Goal: Information Seeking & Learning: Check status

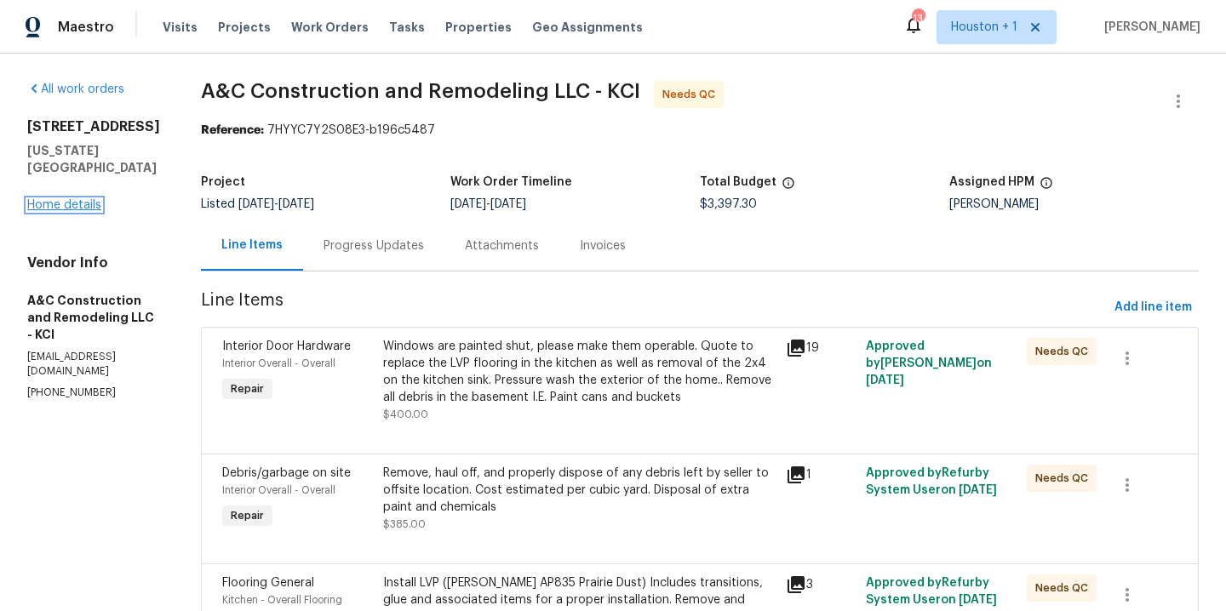
click at [45, 199] on link "Home details" at bounding box center [64, 205] width 74 height 12
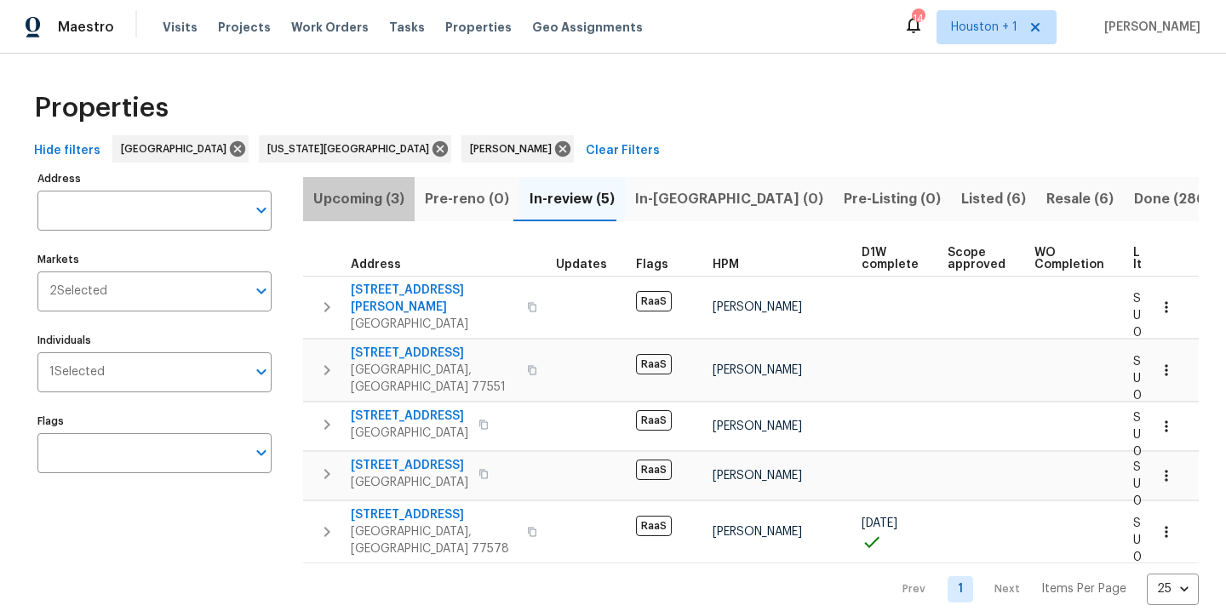
click at [374, 201] on span "Upcoming (3)" at bounding box center [358, 199] width 91 height 24
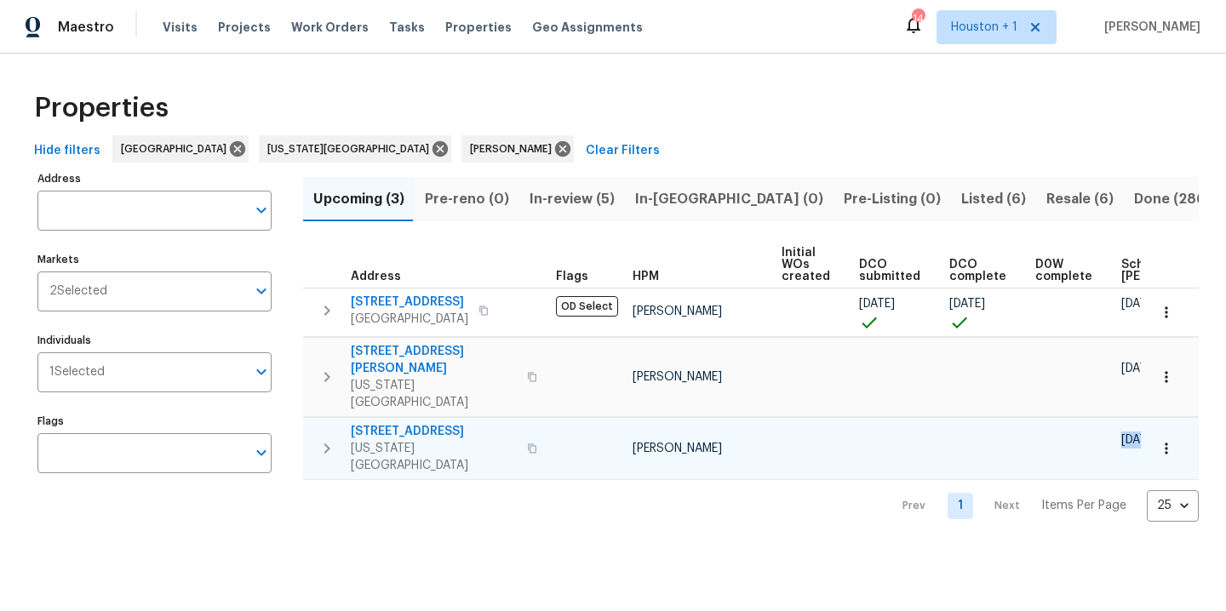
drag, startPoint x: 704, startPoint y: 449, endPoint x: 836, endPoint y: 433, distance: 132.9
click at [835, 433] on div "Upcoming (3) Pre-reno (0) In-review (5) In-reno (0) Pre-Listing (0) Listed (6) …" at bounding box center [751, 344] width 896 height 355
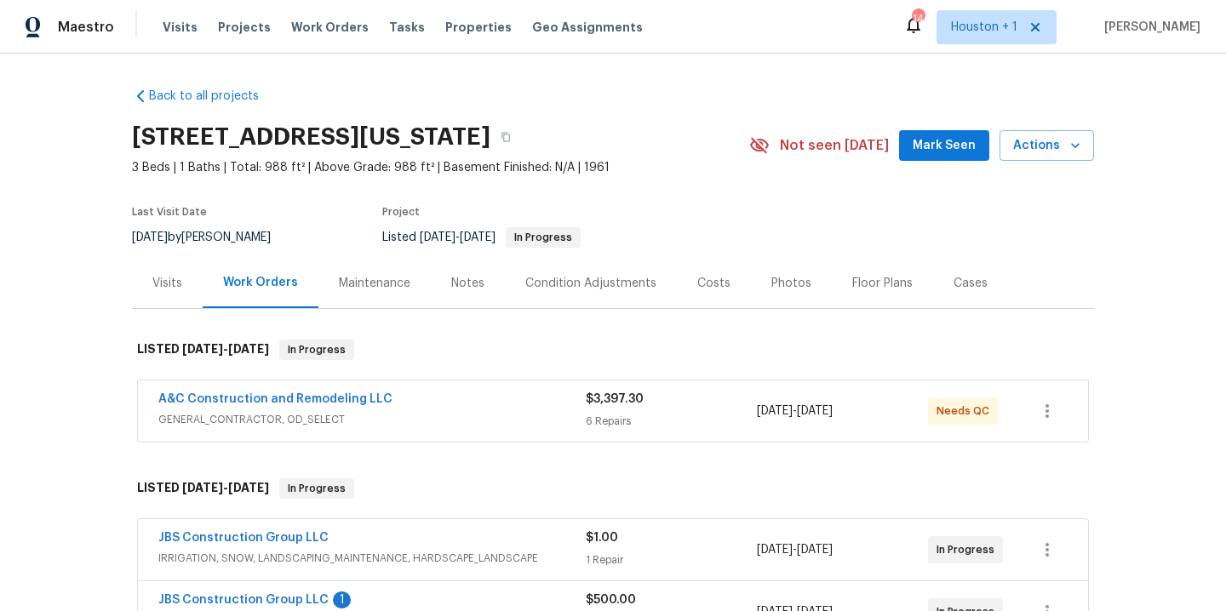
click at [689, 210] on div "Project" at bounding box center [545, 217] width 327 height 20
click at [317, 32] on span "Work Orders" at bounding box center [330, 27] width 78 height 17
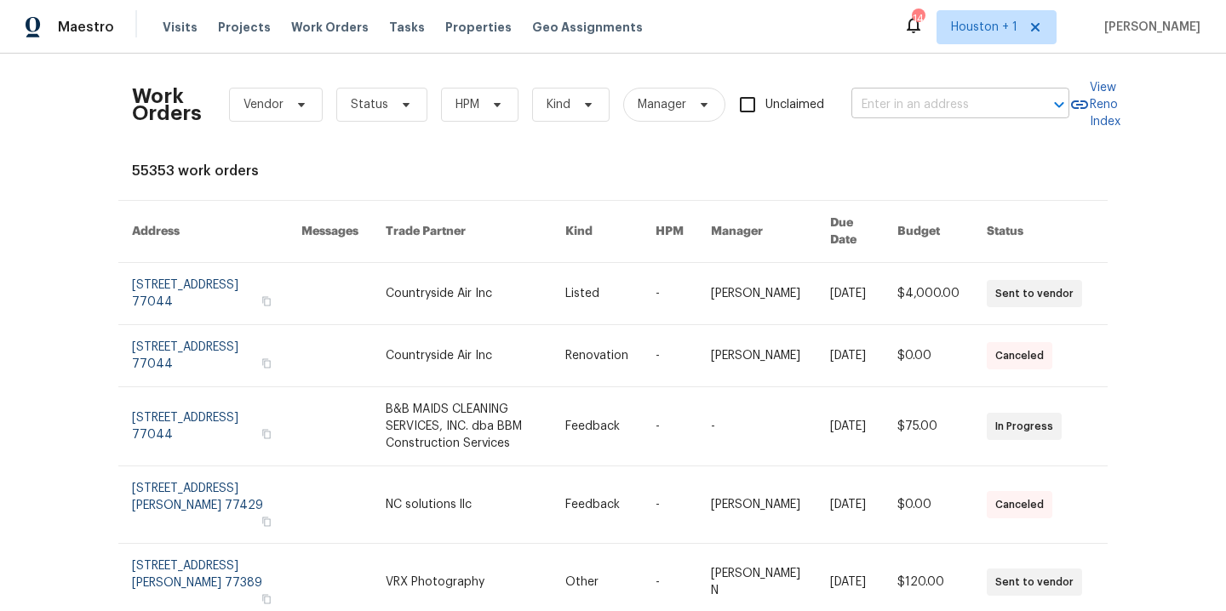
click at [960, 115] on input "text" at bounding box center [937, 105] width 170 height 26
click at [88, 207] on div "Work Orders Vendor Status HPM Kind Manager Unclaimed ​ View Reno Index 55353 wo…" at bounding box center [613, 333] width 1226 height 558
click at [987, 82] on div "Work Orders Vendor Status HPM Kind Manager Unclaimed ​" at bounding box center [601, 104] width 938 height 75
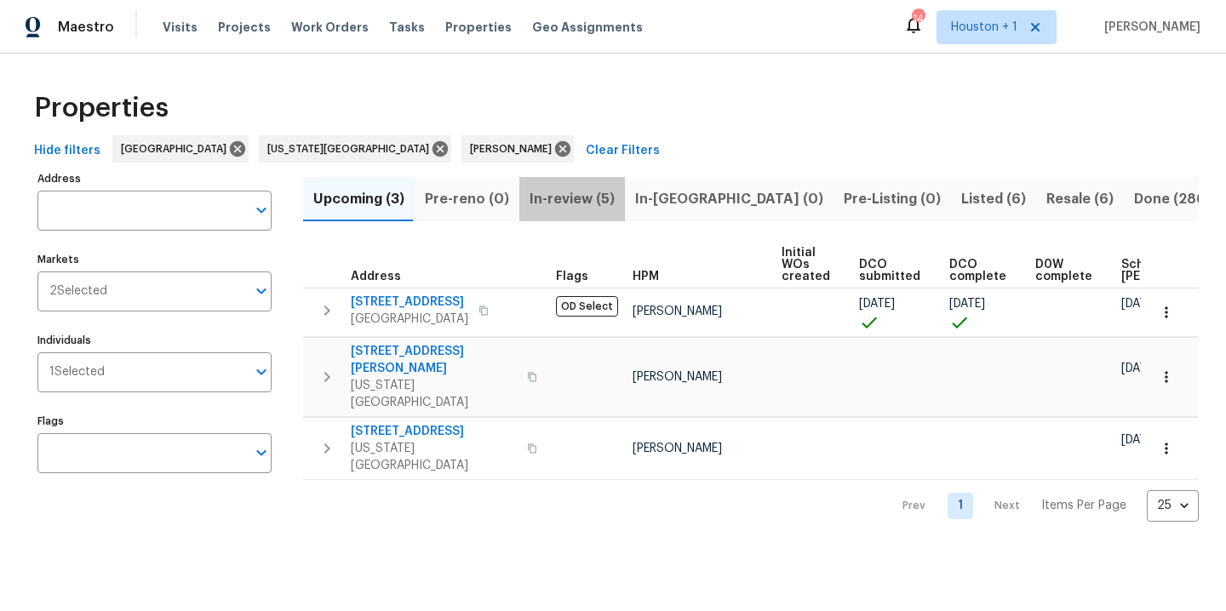
click at [565, 204] on span "In-review (5)" at bounding box center [572, 199] width 85 height 24
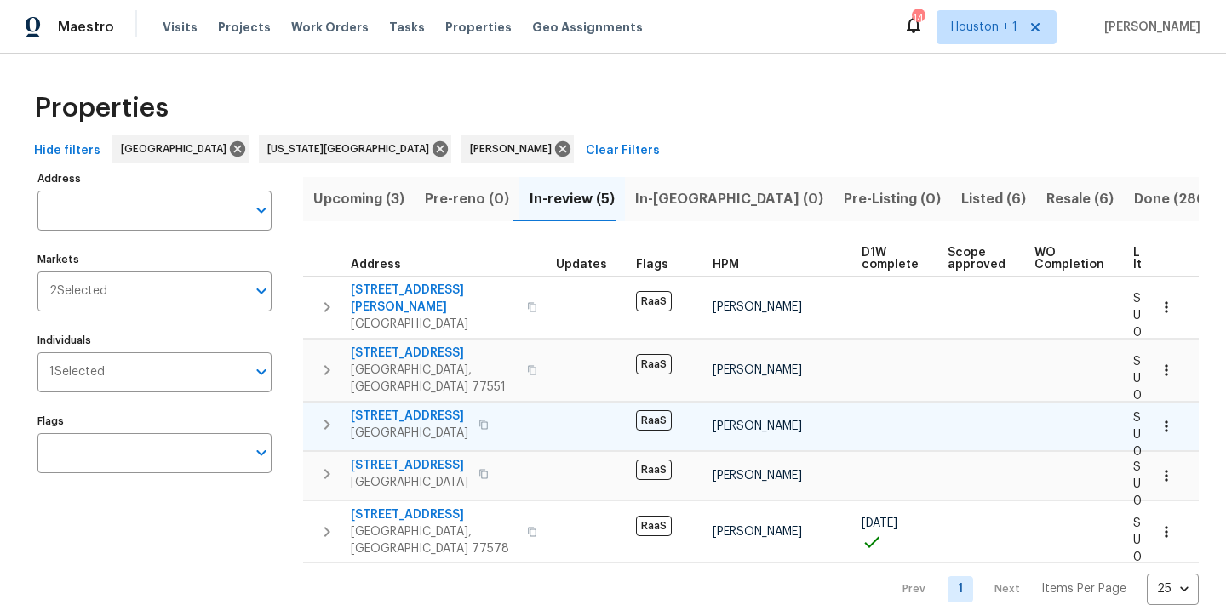
click at [422, 408] on span "5009 Bataan Rd" at bounding box center [410, 416] width 118 height 17
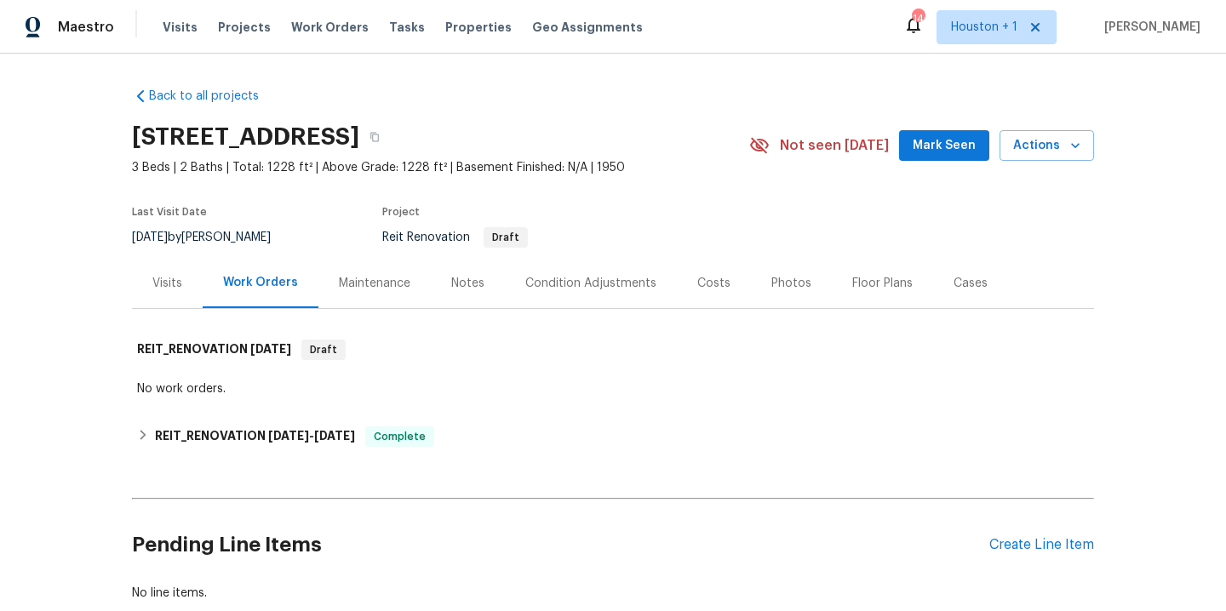
scroll to position [119, 0]
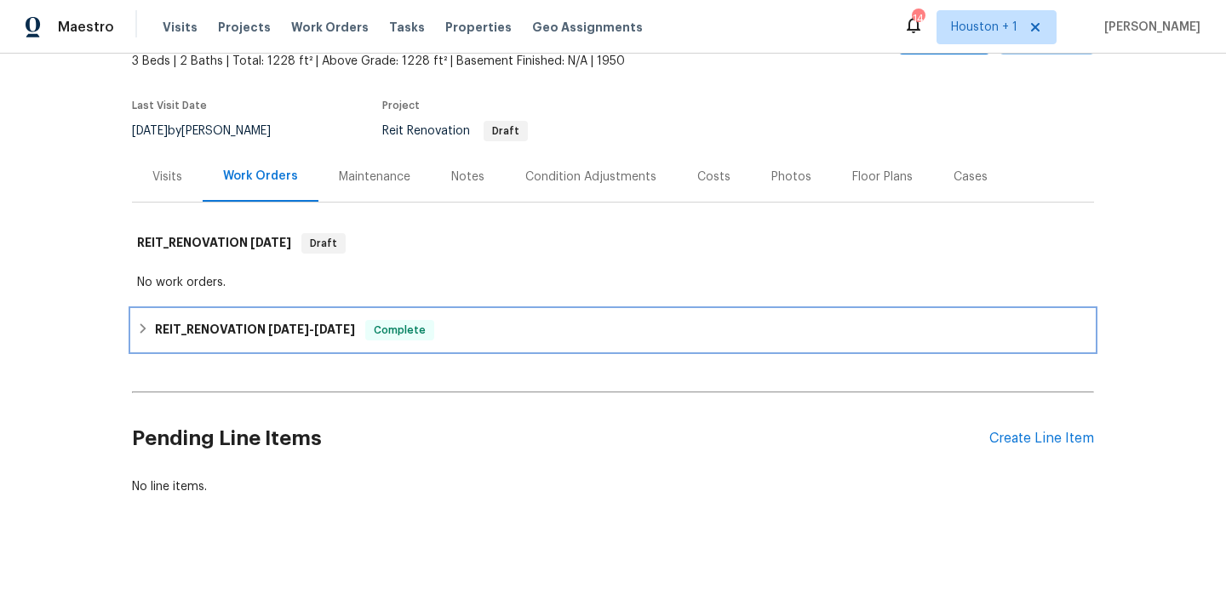
click at [268, 324] on span "[DATE]" at bounding box center [288, 330] width 41 height 12
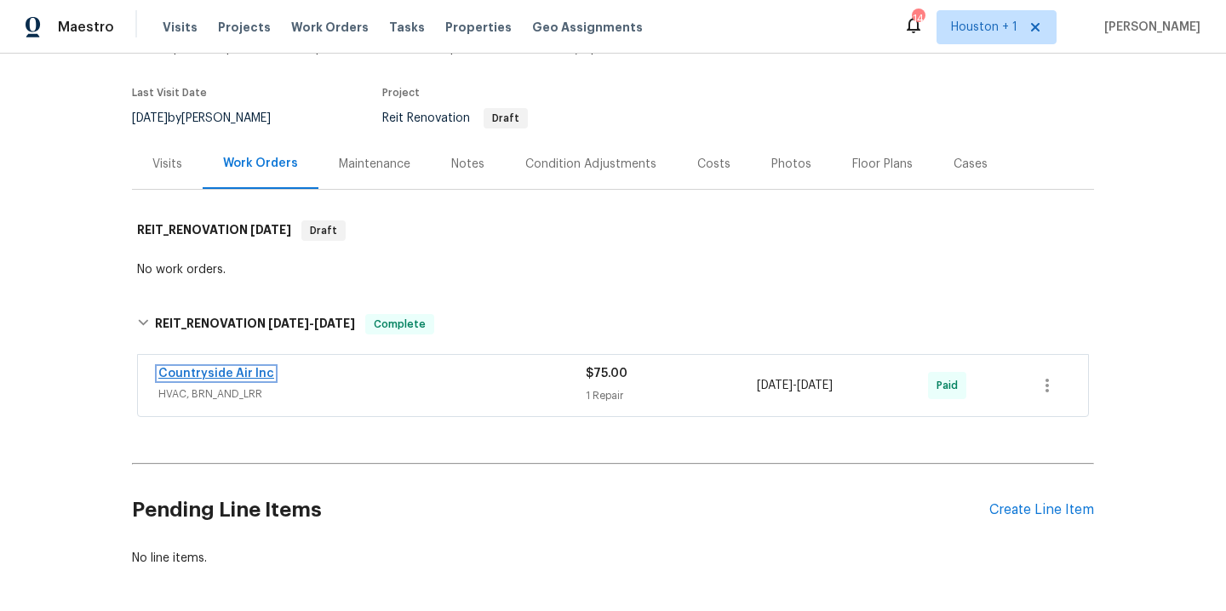
click at [214, 370] on link "Countryside Air Inc" at bounding box center [216, 374] width 116 height 12
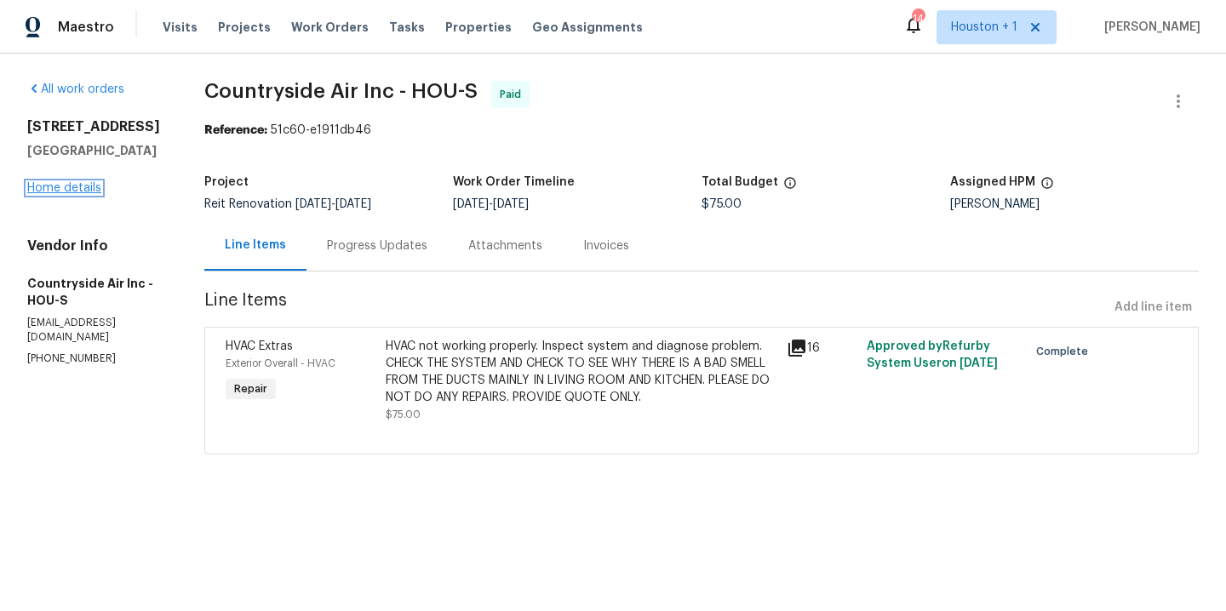
click at [78, 189] on link "Home details" at bounding box center [64, 188] width 74 height 12
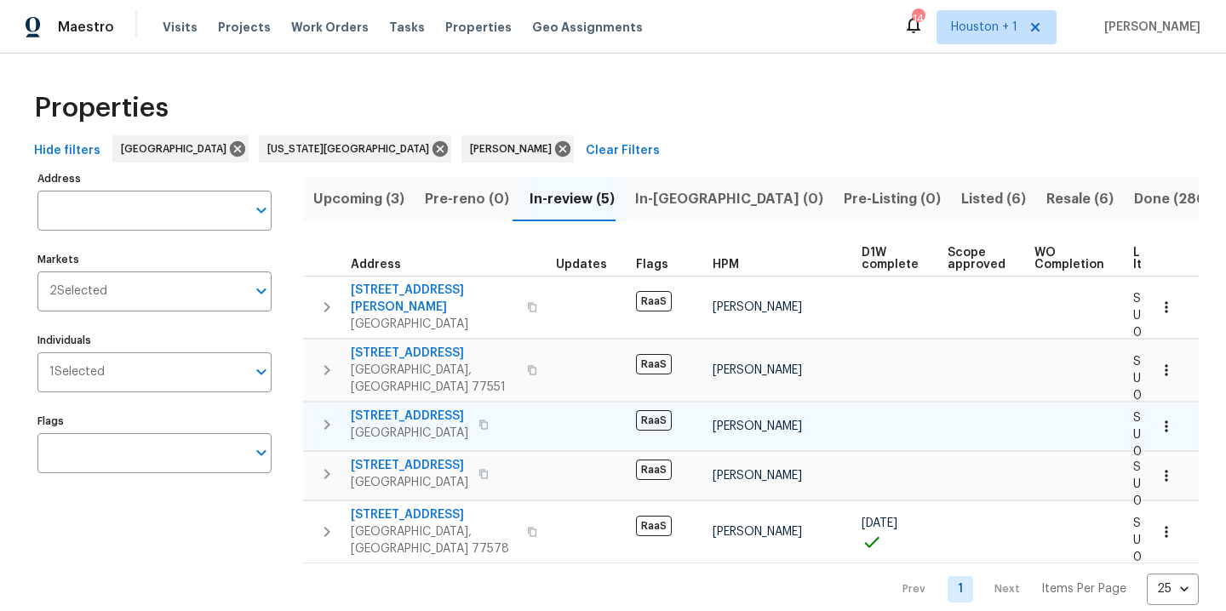
click at [413, 408] on span "5009 Bataan Rd" at bounding box center [410, 416] width 118 height 17
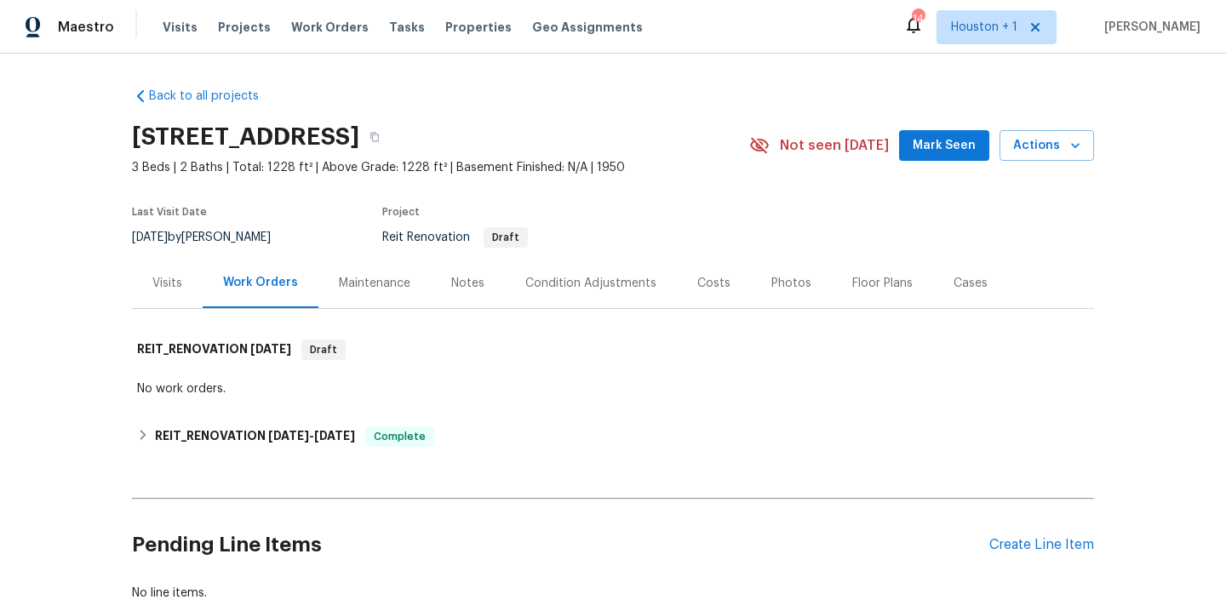
click at [722, 210] on section "[STREET_ADDRESS] 3 Beds | 2 Baths | Total: 1228 ft² | Above Grade: 1228 ft² | B…" at bounding box center [613, 186] width 962 height 143
